Goal: Task Accomplishment & Management: Complete application form

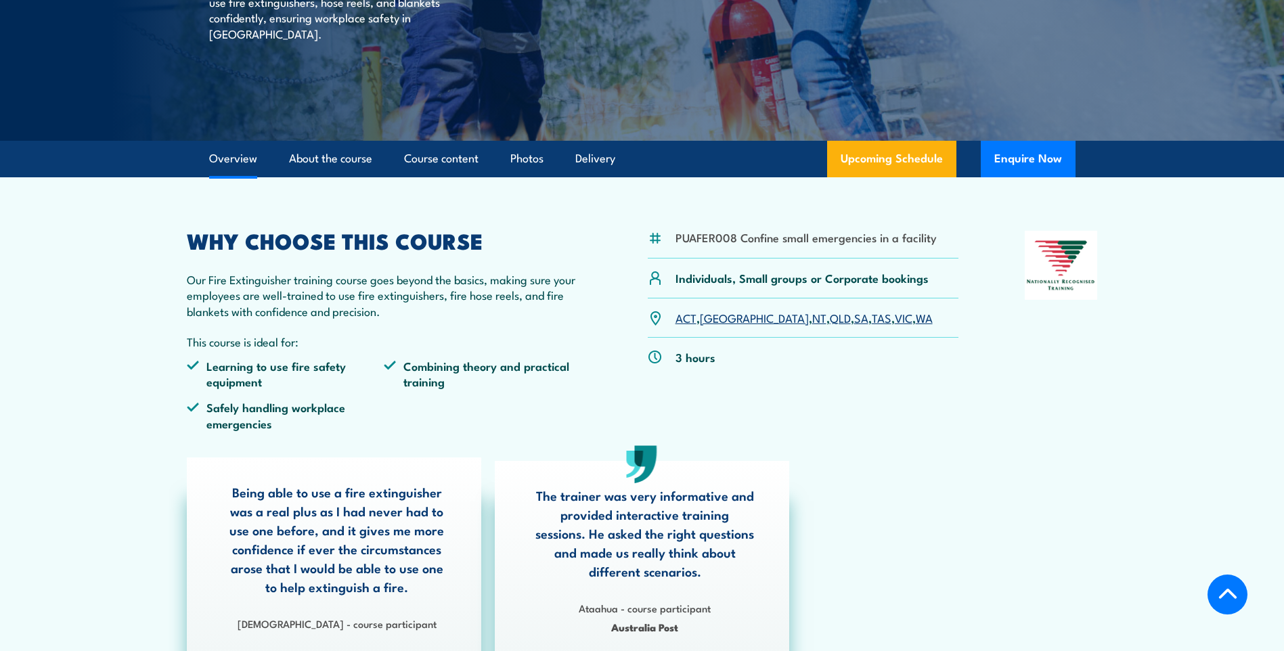
scroll to position [271, 0]
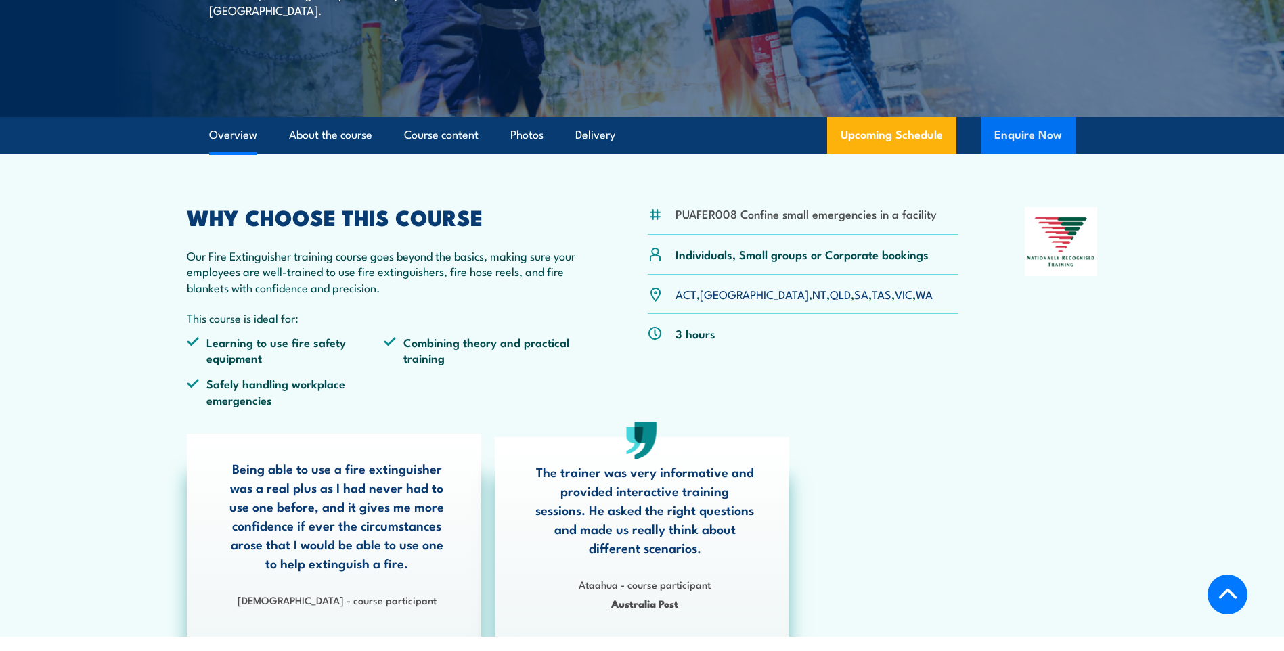
click at [1026, 130] on button "Enquire Now" at bounding box center [1027, 135] width 95 height 37
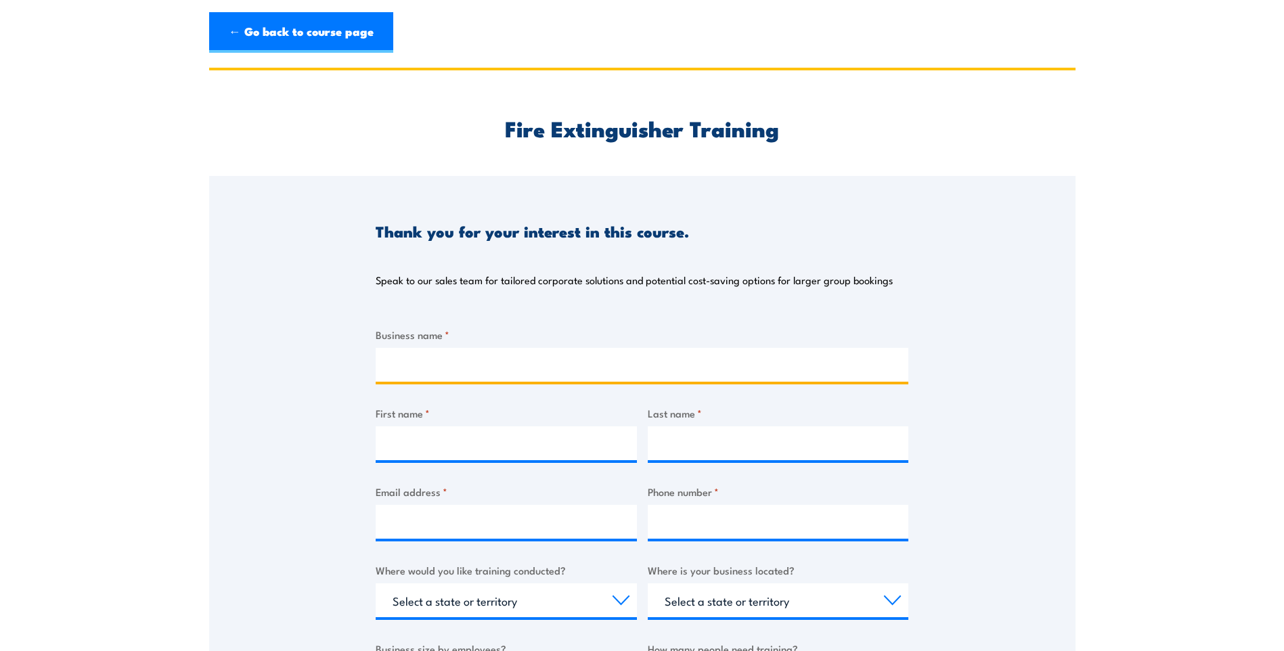
click at [805, 374] on input "Business name *" at bounding box center [642, 365] width 533 height 34
type input "Mamu health service Australia"
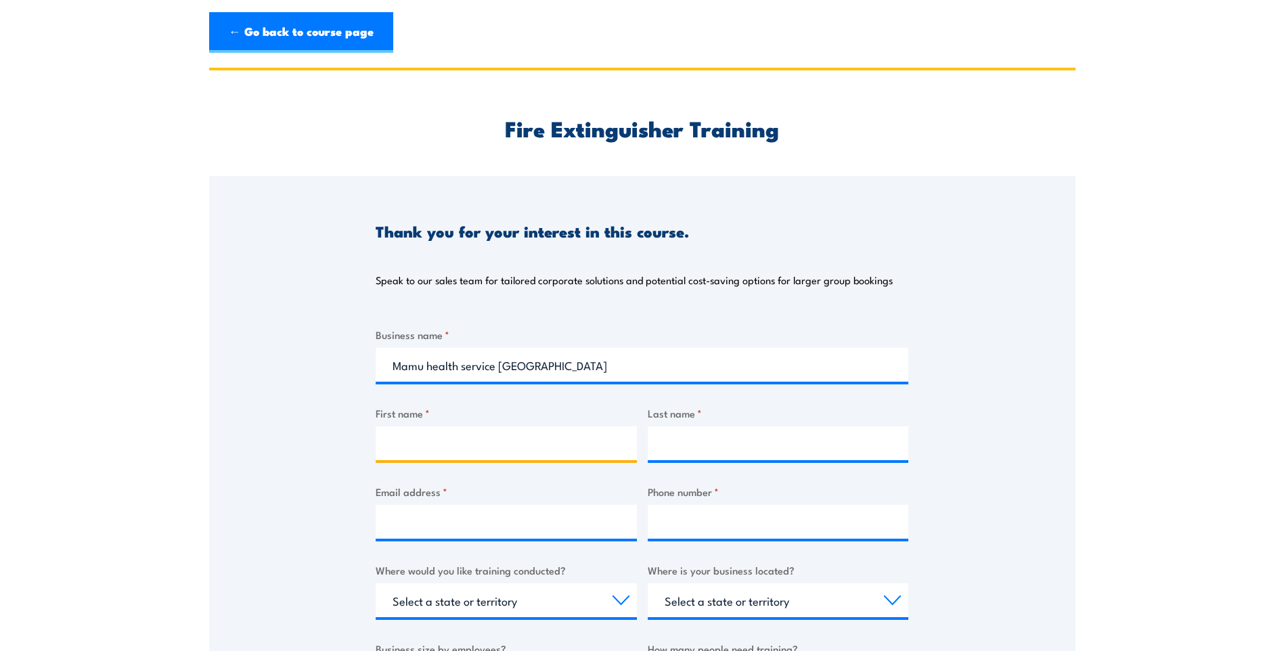
click at [522, 444] on input "First name *" at bounding box center [506, 443] width 261 height 34
type input "jewel"
type input "mcpherson"
type input "jmcpherson@mamuhsl.org.au"
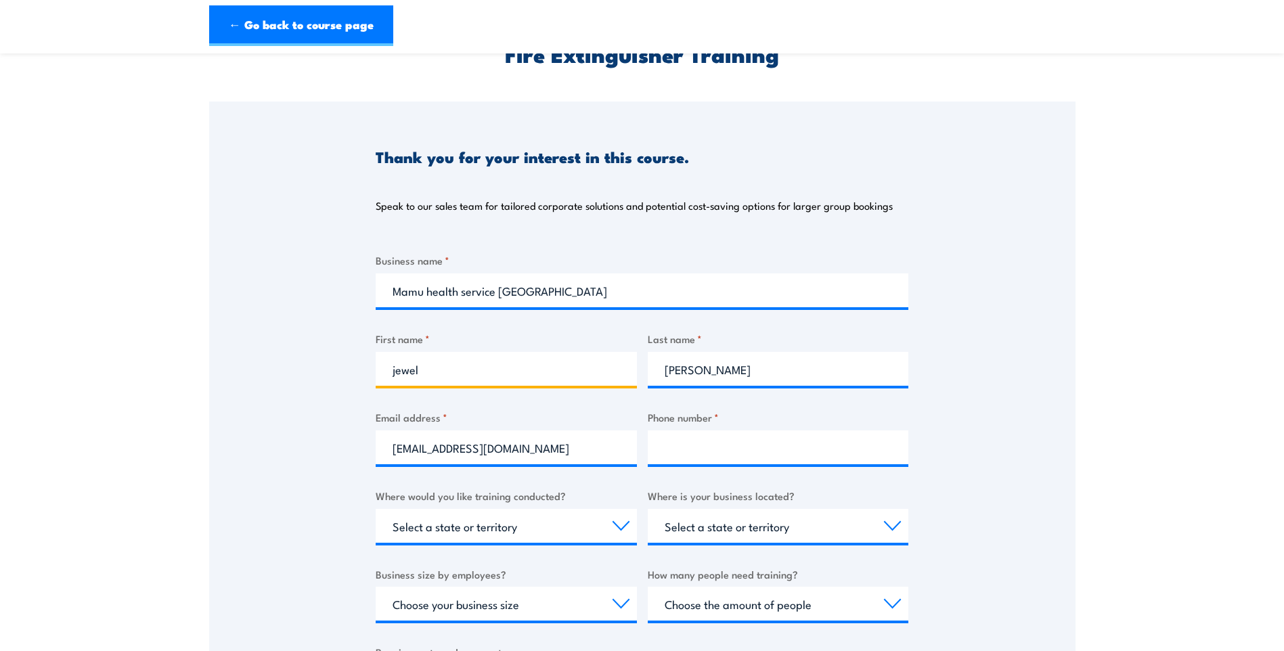
scroll to position [203, 0]
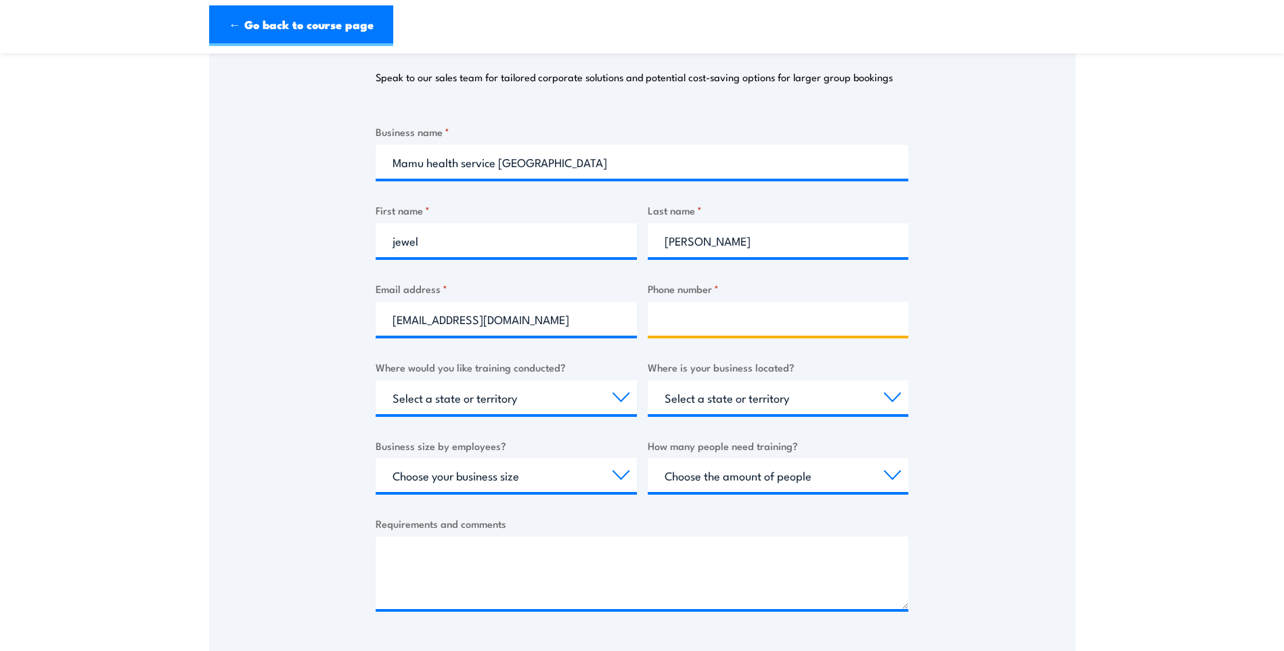
click at [759, 311] on input "Phone number *" at bounding box center [778, 319] width 261 height 34
type input "0474635797"
click at [593, 394] on select "Select a state or territory Nationally - multiple locations QLD NSW VIC SA ACT …" at bounding box center [506, 397] width 261 height 34
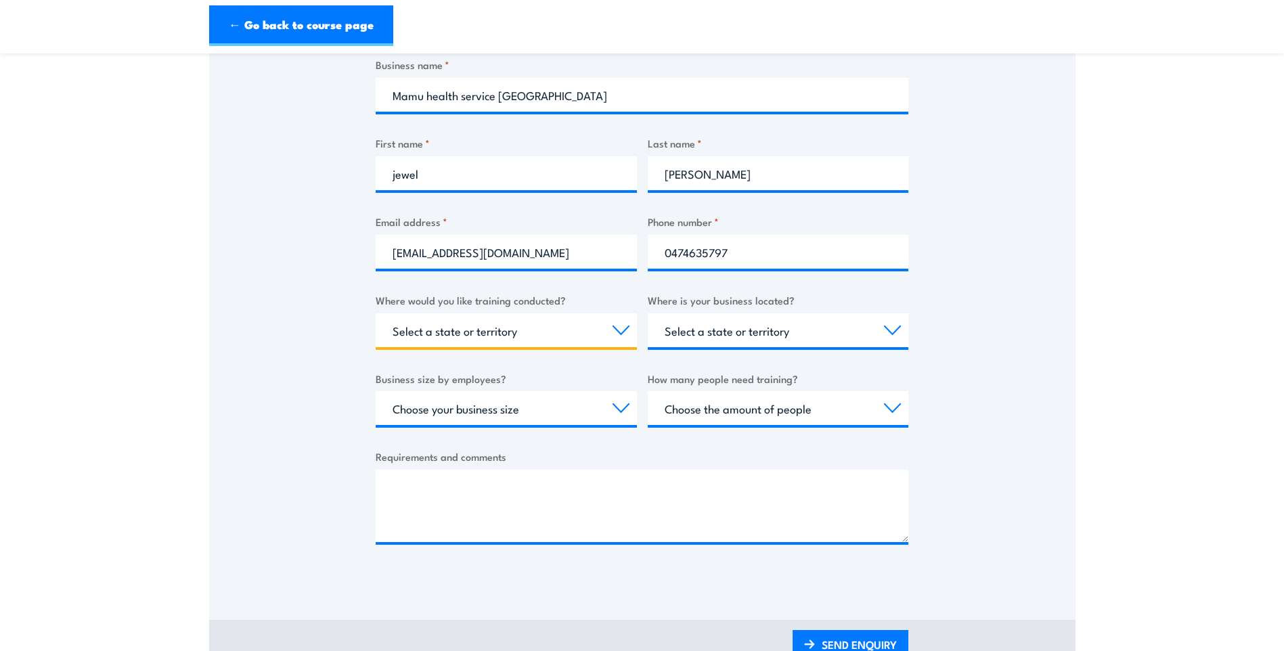
scroll to position [271, 0]
click at [453, 324] on select "Select a state or territory Nationally - multiple locations QLD NSW VIC SA ACT …" at bounding box center [506, 330] width 261 height 34
select select "QLD"
click at [376, 313] on select "Select a state or territory Nationally - multiple locations QLD NSW VIC SA ACT …" at bounding box center [506, 330] width 261 height 34
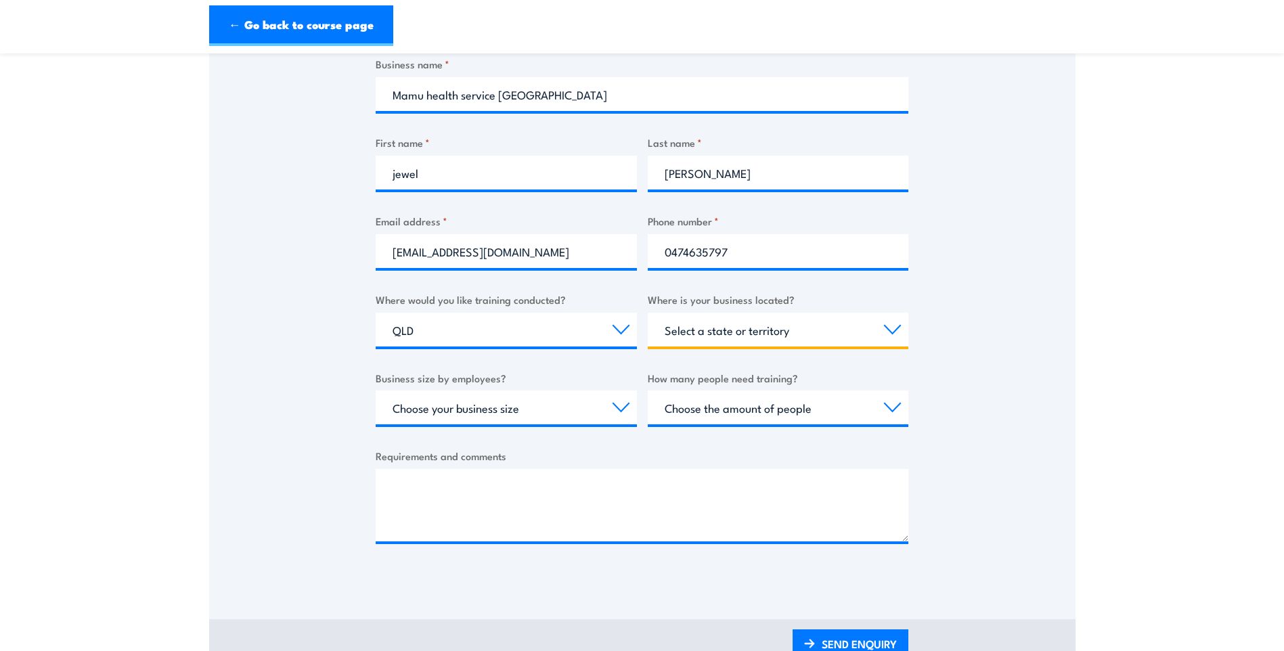
click at [703, 334] on select "Select a state or territory QLD NSW VIC SA ACT WA TAS NT" at bounding box center [778, 330] width 261 height 34
select select "QLD"
click at [648, 313] on select "Select a state or territory QLD NSW VIC SA ACT WA TAS NT" at bounding box center [778, 330] width 261 height 34
click at [541, 424] on div "Choose your business size 1 to 19 20 to 199 200+" at bounding box center [506, 407] width 261 height 34
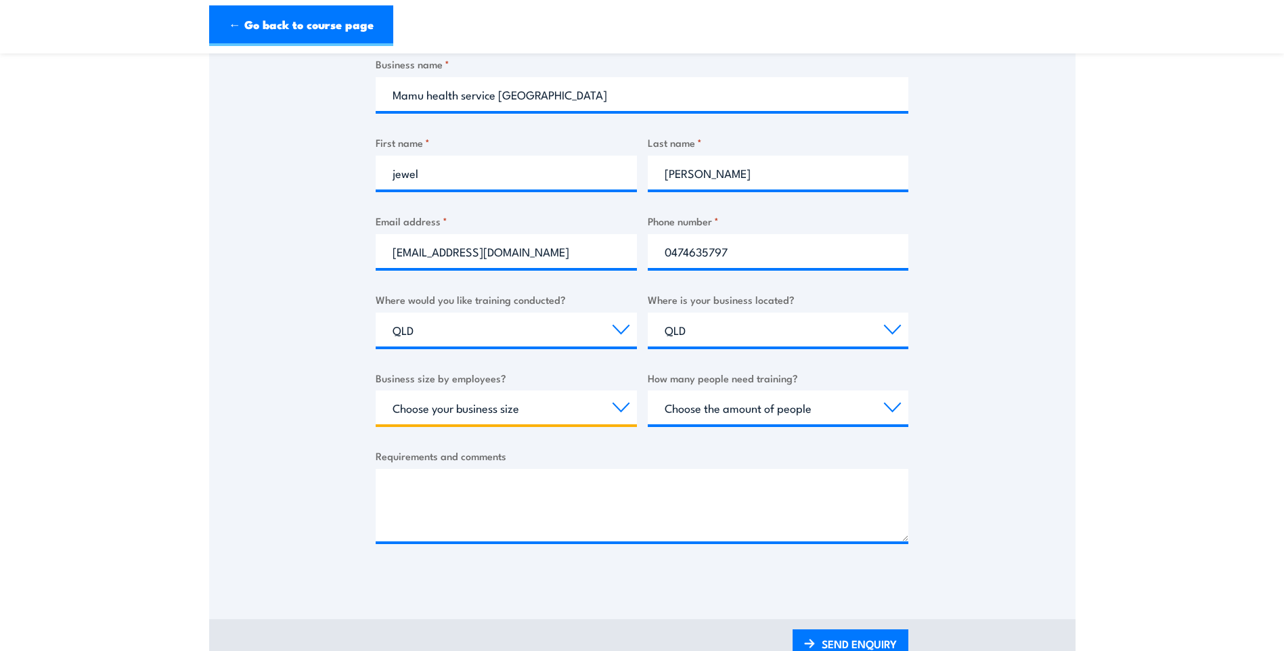
click at [551, 413] on select "Choose your business size 1 to 19 20 to 199 200+" at bounding box center [506, 407] width 261 height 34
select select "1 to 19"
click at [376, 390] on select "Choose your business size 1 to 19 20 to 199 200+" at bounding box center [506, 407] width 261 height 34
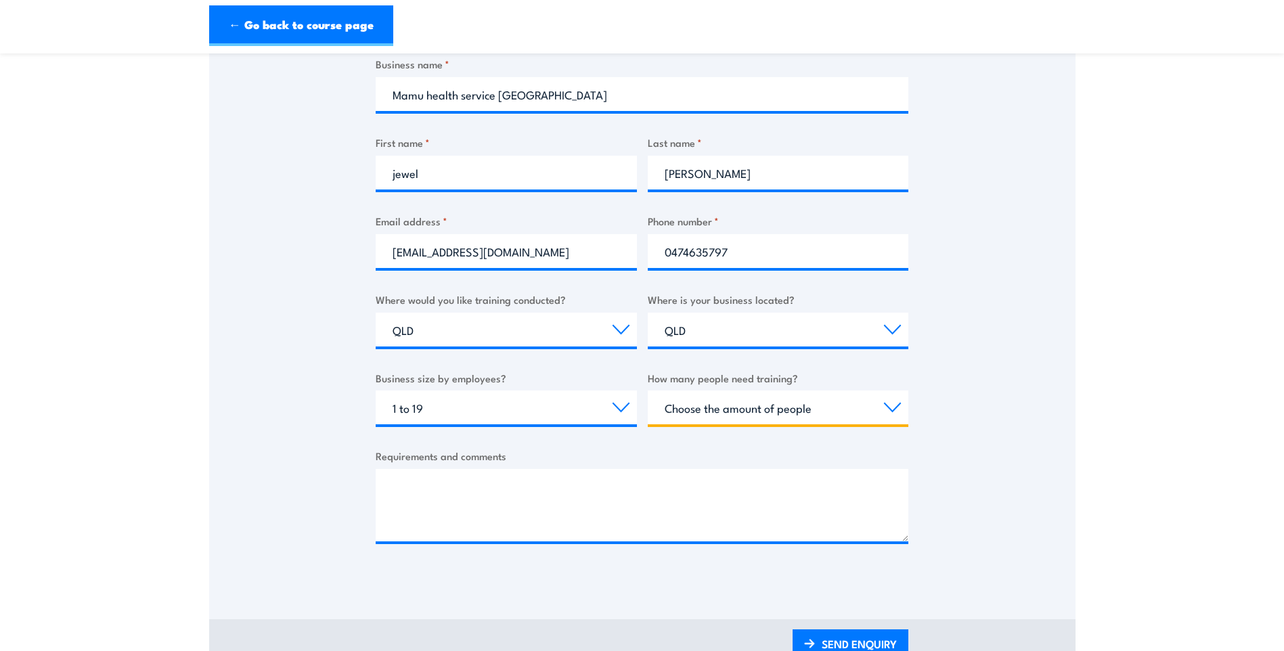
click at [845, 391] on select "Choose the amount of people 1 to 4 5 to 19 20+" at bounding box center [778, 407] width 261 height 34
select select "1 to 4"
click at [648, 390] on select "Choose the amount of people 1 to 4 5 to 19 20+" at bounding box center [778, 407] width 261 height 34
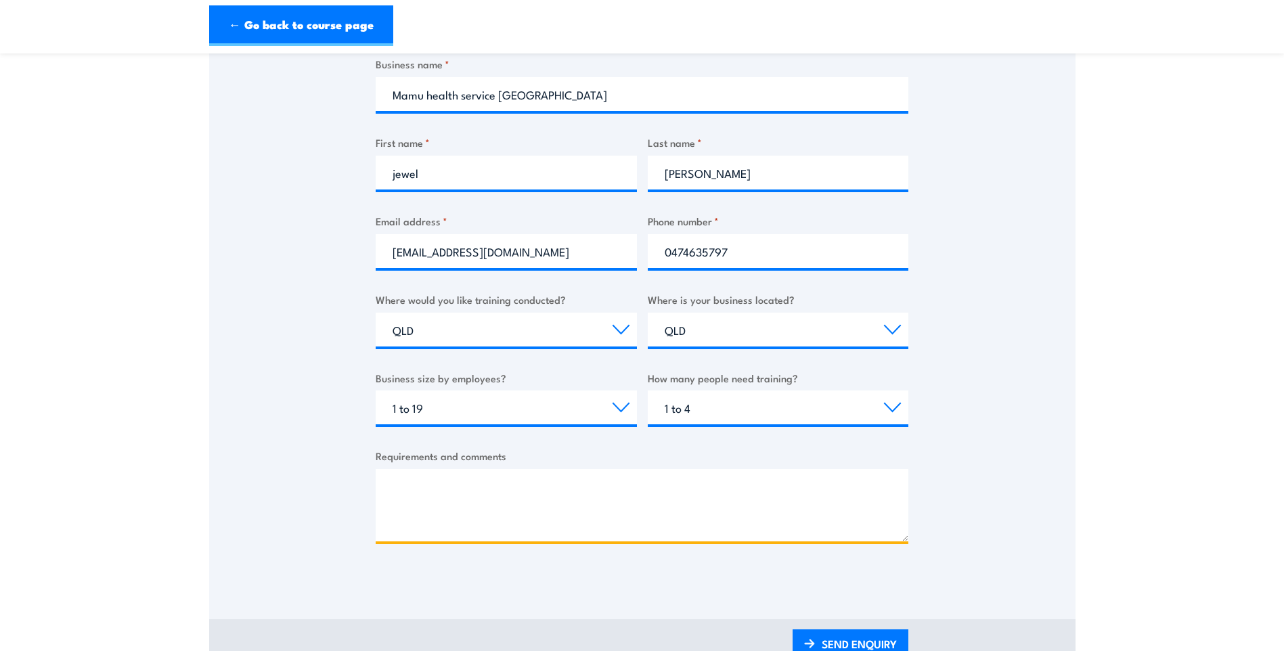
click at [518, 489] on textarea "Requirements and comments" at bounding box center [642, 505] width 533 height 72
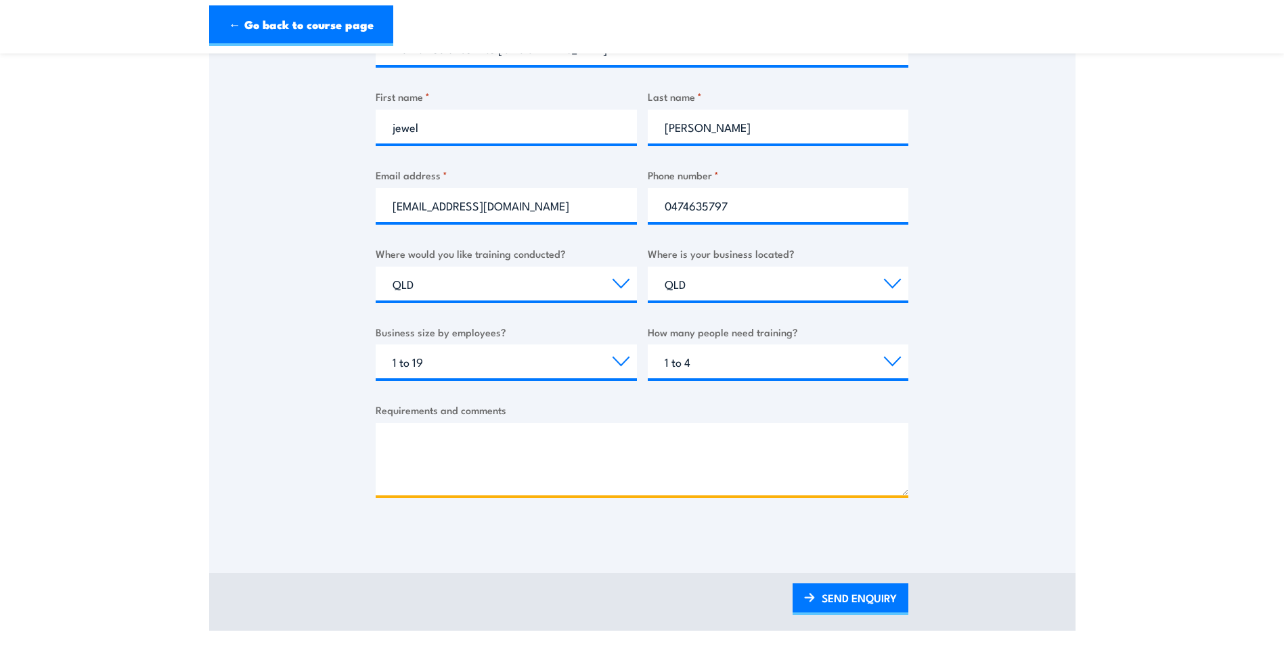
scroll to position [406, 0]
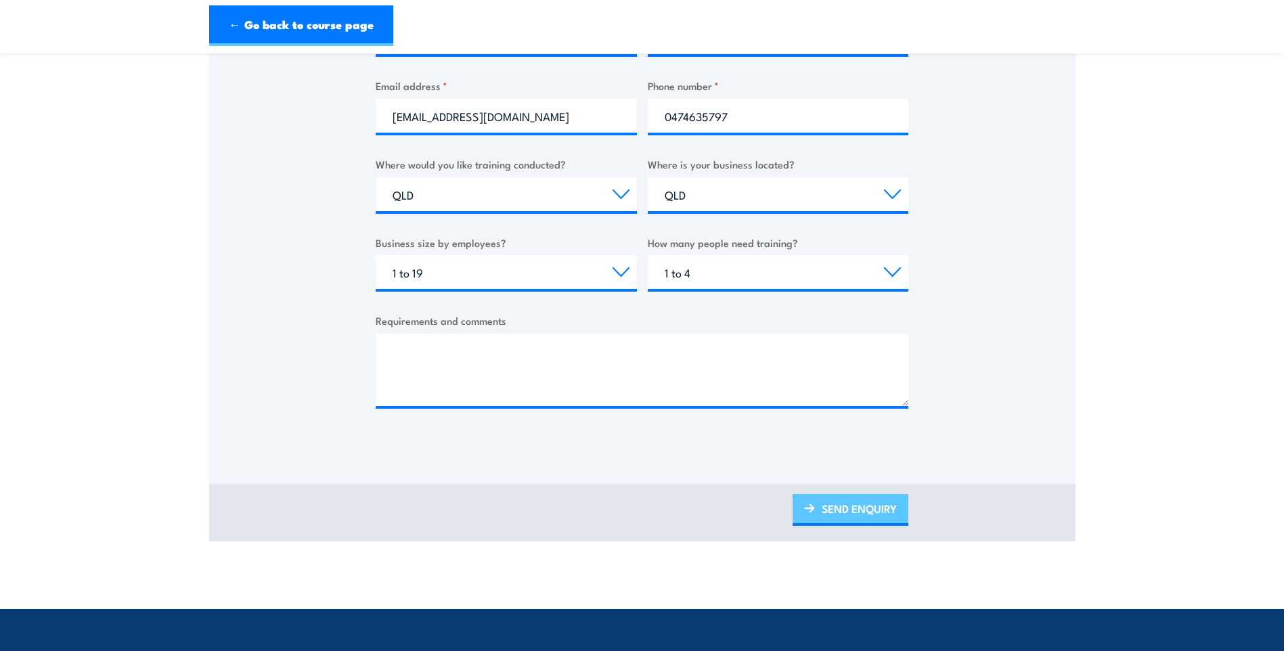
click at [842, 521] on link "SEND ENQUIRY" at bounding box center [850, 510] width 116 height 32
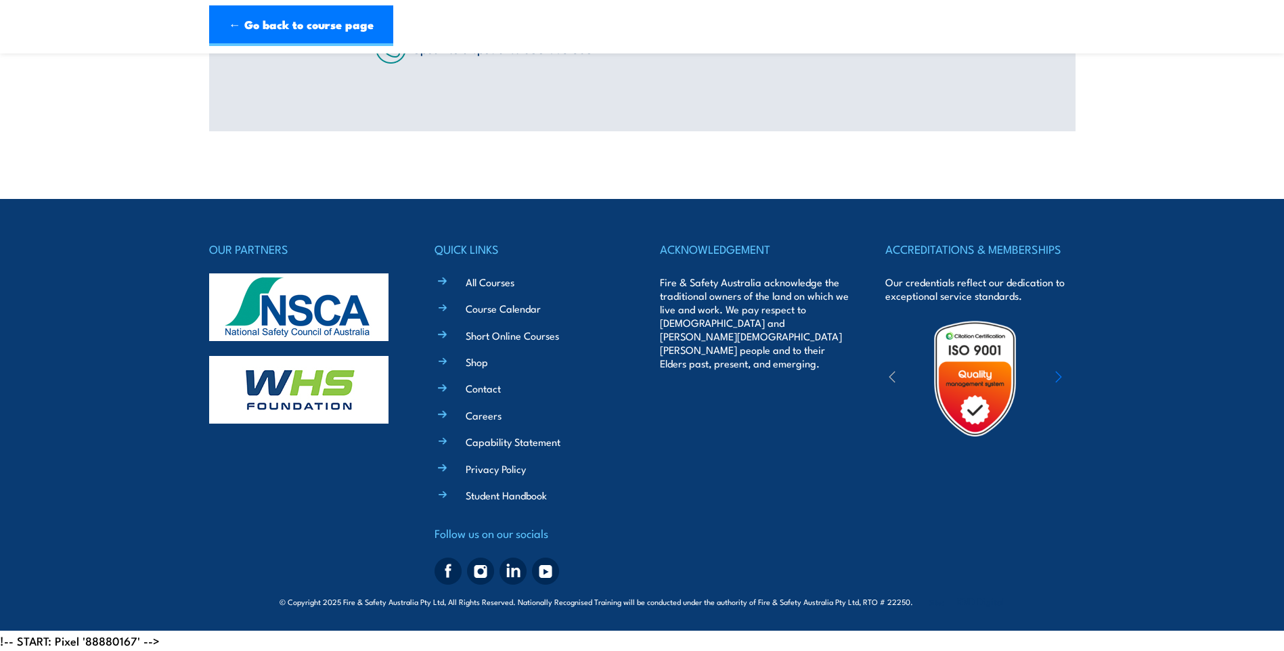
click at [888, 516] on div "ACCREDITATIONS & MEMBERSHIPS Our credentials reflect our dedication to exceptio…" at bounding box center [979, 415] width 189 height 351
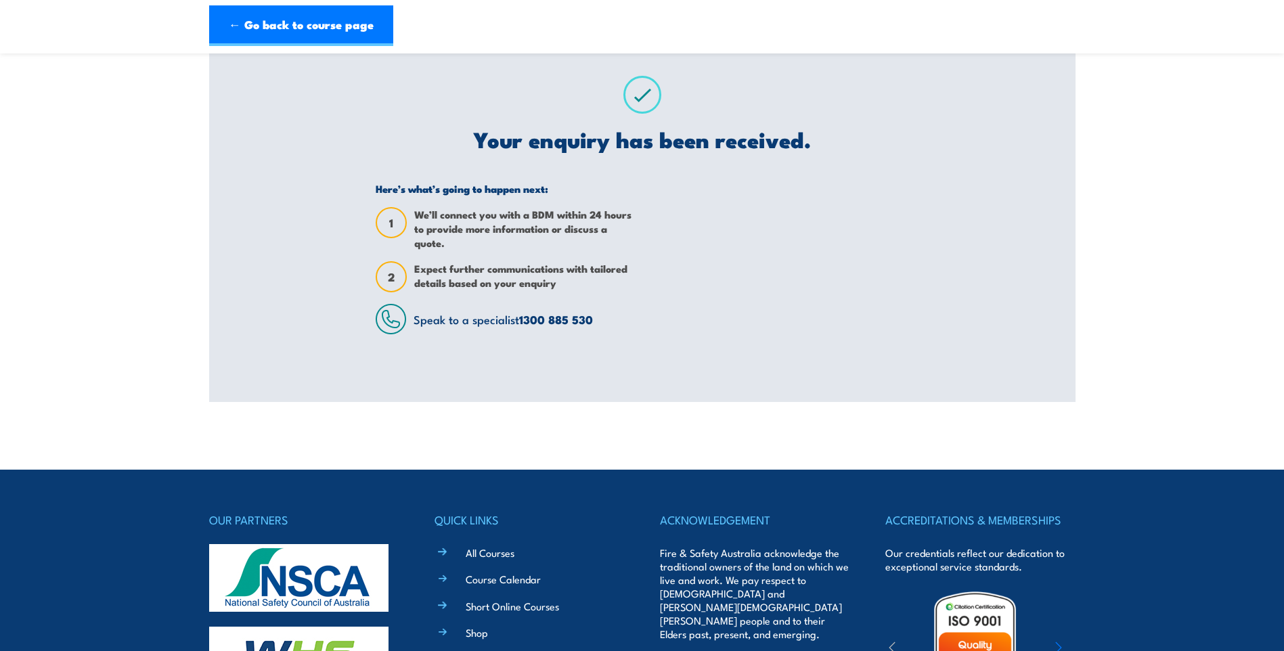
scroll to position [0, 0]
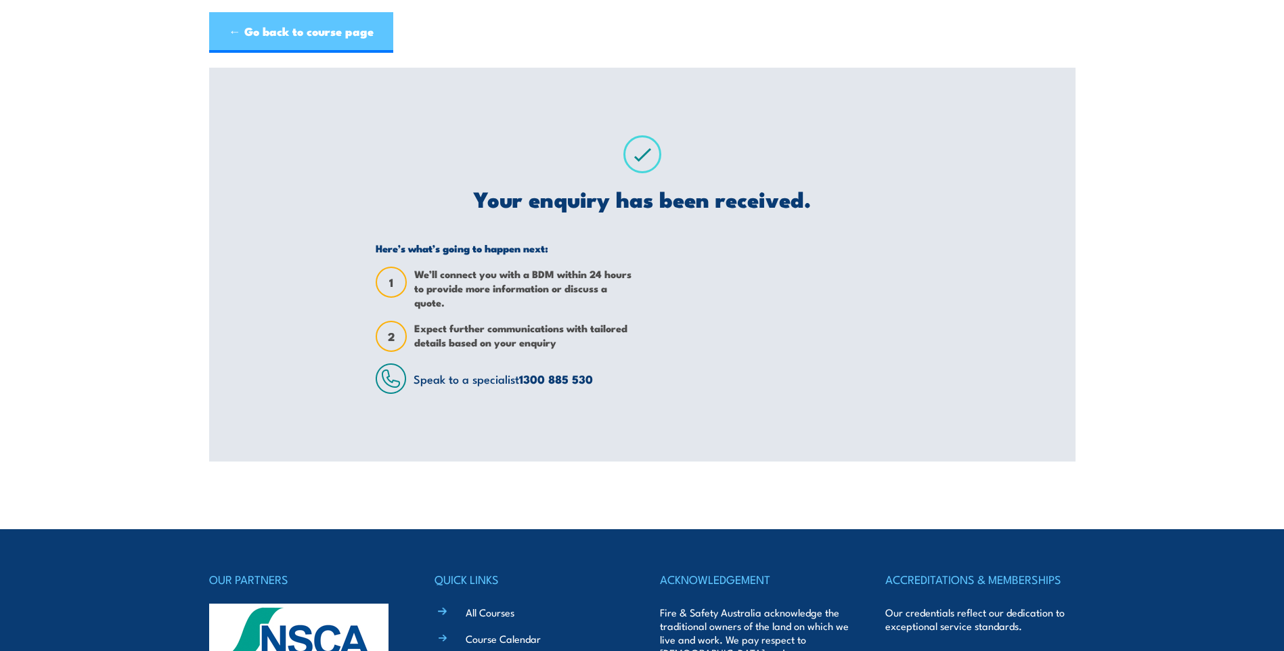
click at [339, 35] on link "← Go back to course page" at bounding box center [301, 32] width 184 height 41
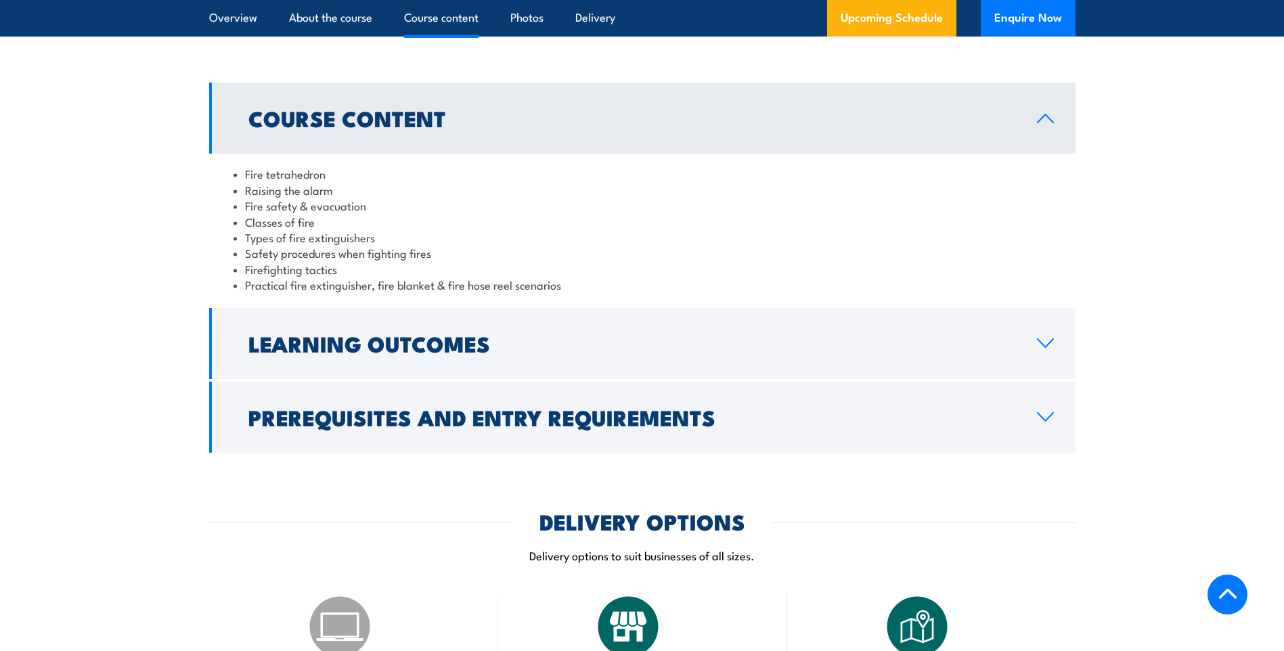
scroll to position [1271, 0]
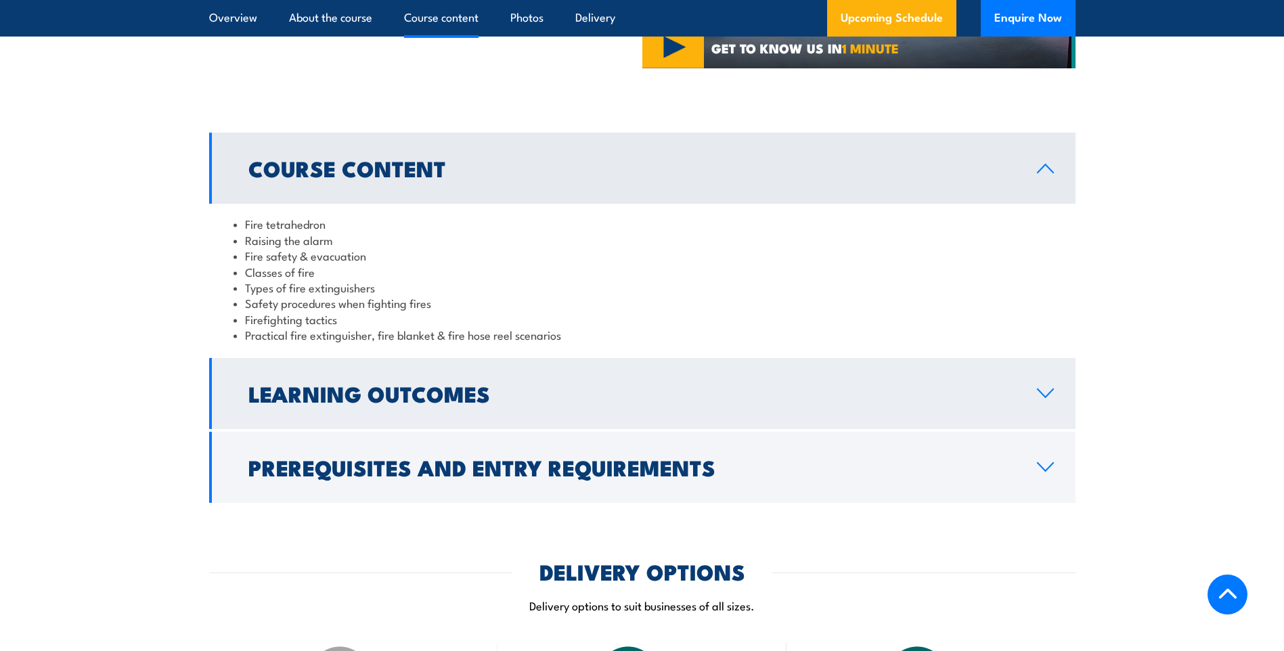
click at [987, 413] on link "Learning Outcomes" at bounding box center [642, 393] width 866 height 71
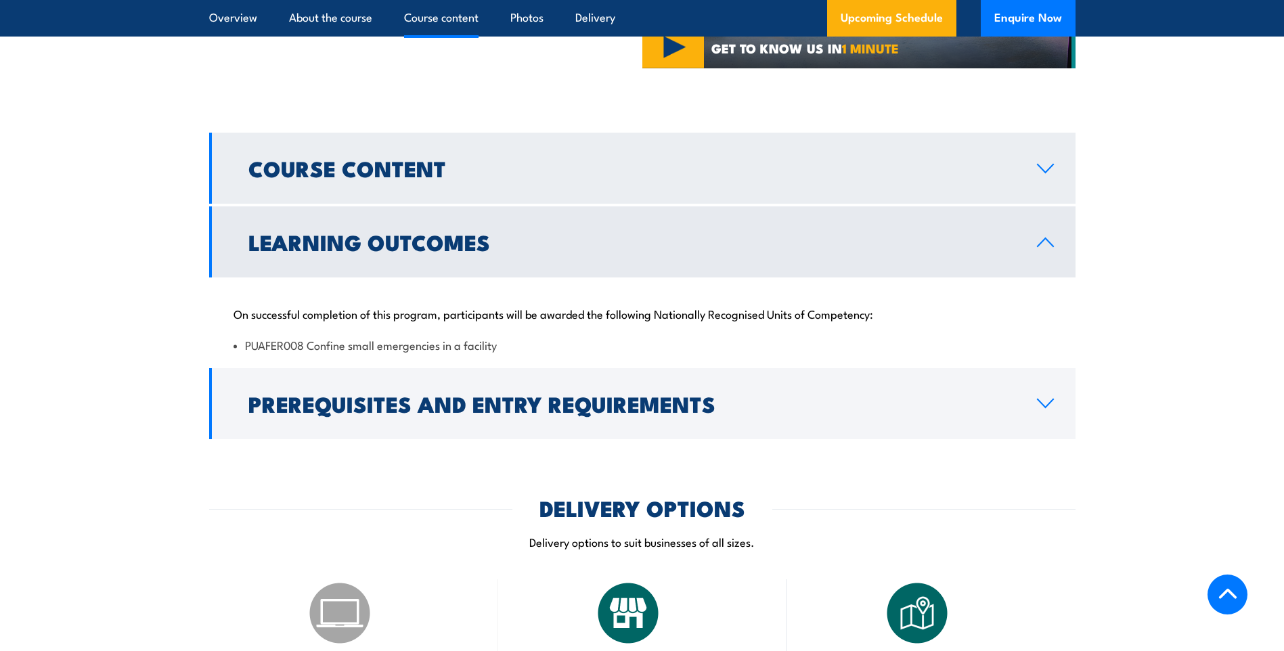
click at [1027, 188] on link "Course Content" at bounding box center [642, 168] width 866 height 71
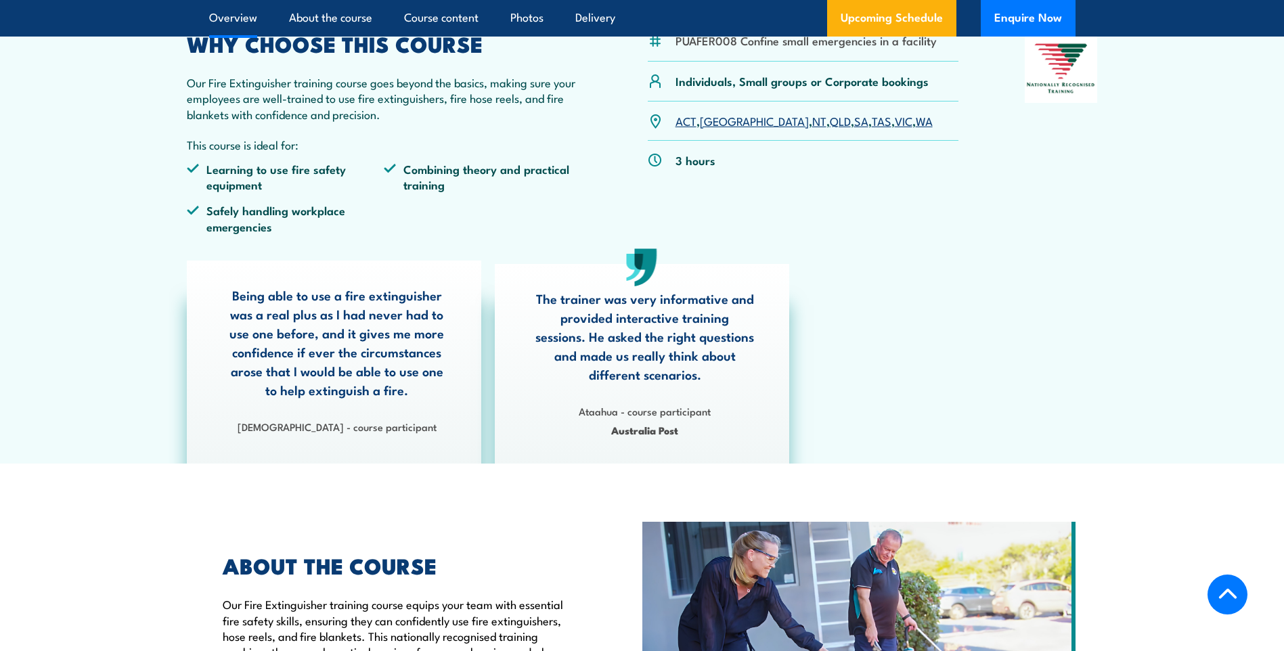
scroll to position [798, 0]
